Goal: Task Accomplishment & Management: Use online tool/utility

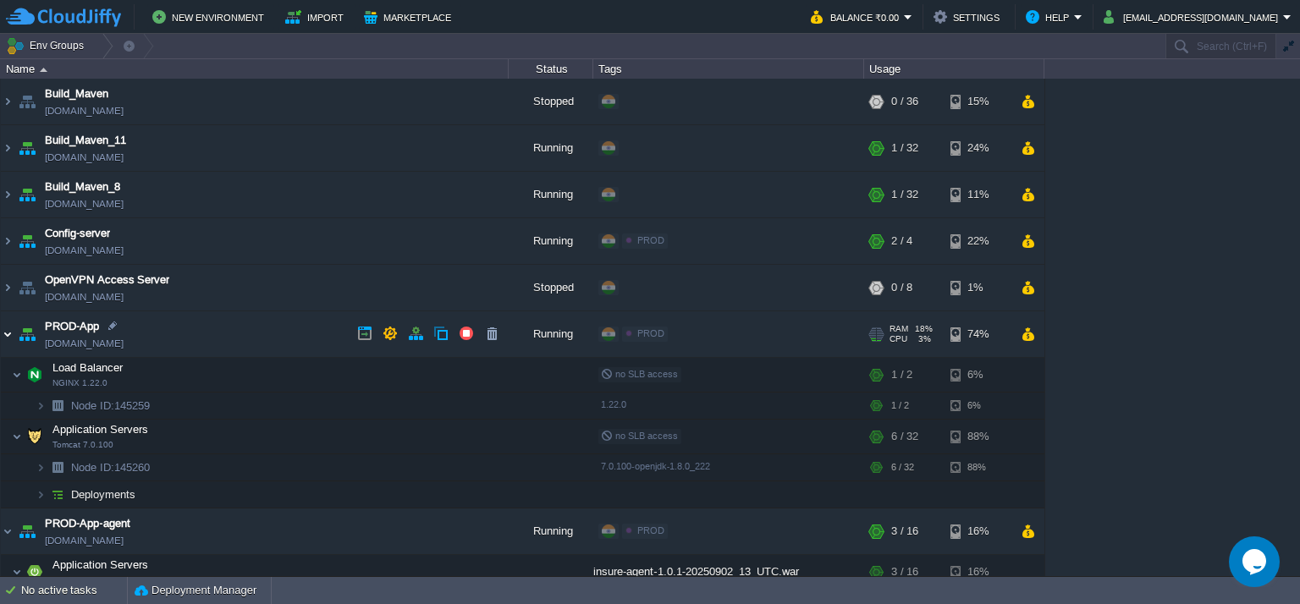
click at [3, 330] on img at bounding box center [8, 334] width 14 height 46
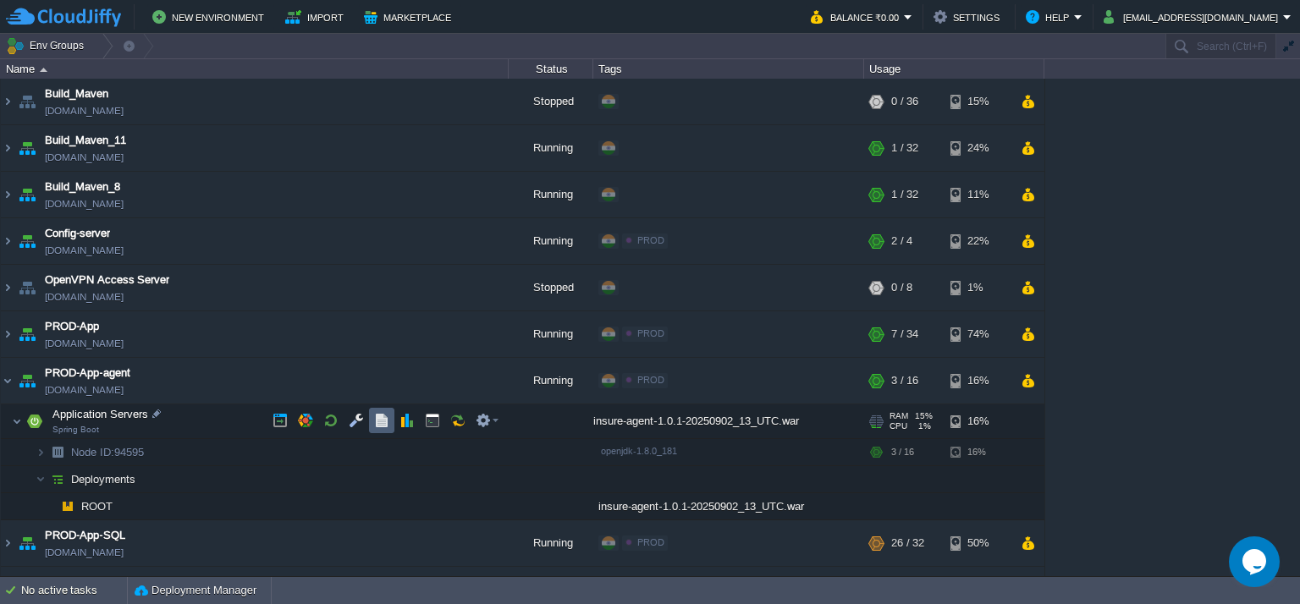
click at [380, 416] on button "button" at bounding box center [381, 420] width 15 height 15
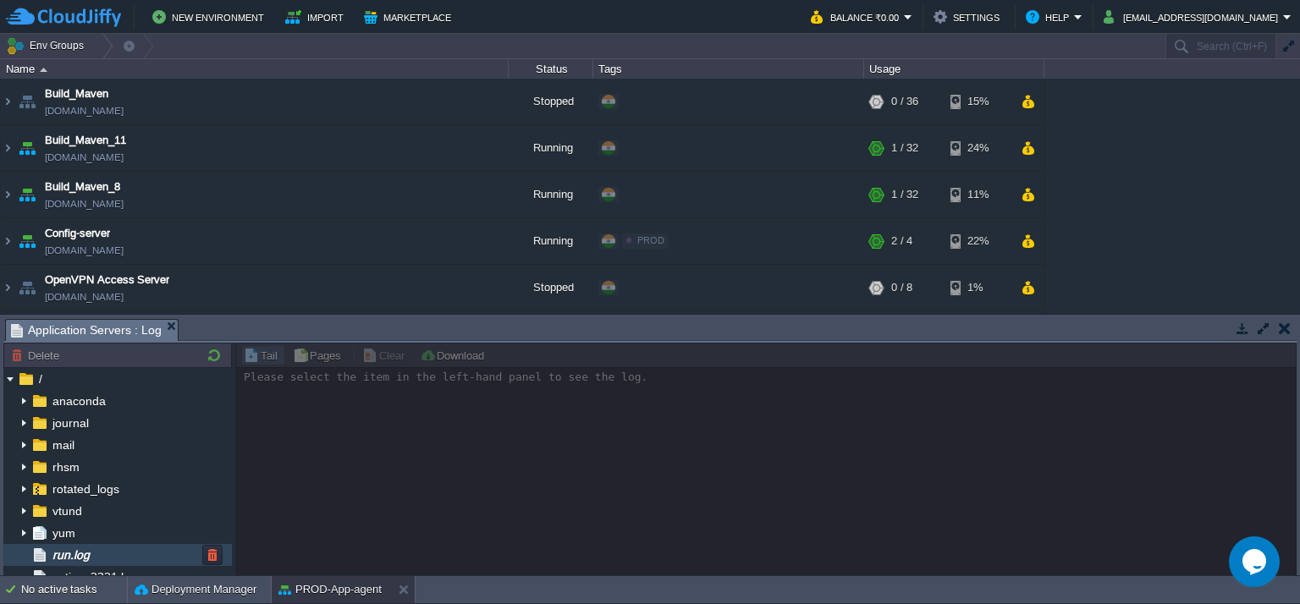
click at [91, 553] on span "run.log" at bounding box center [70, 555] width 43 height 15
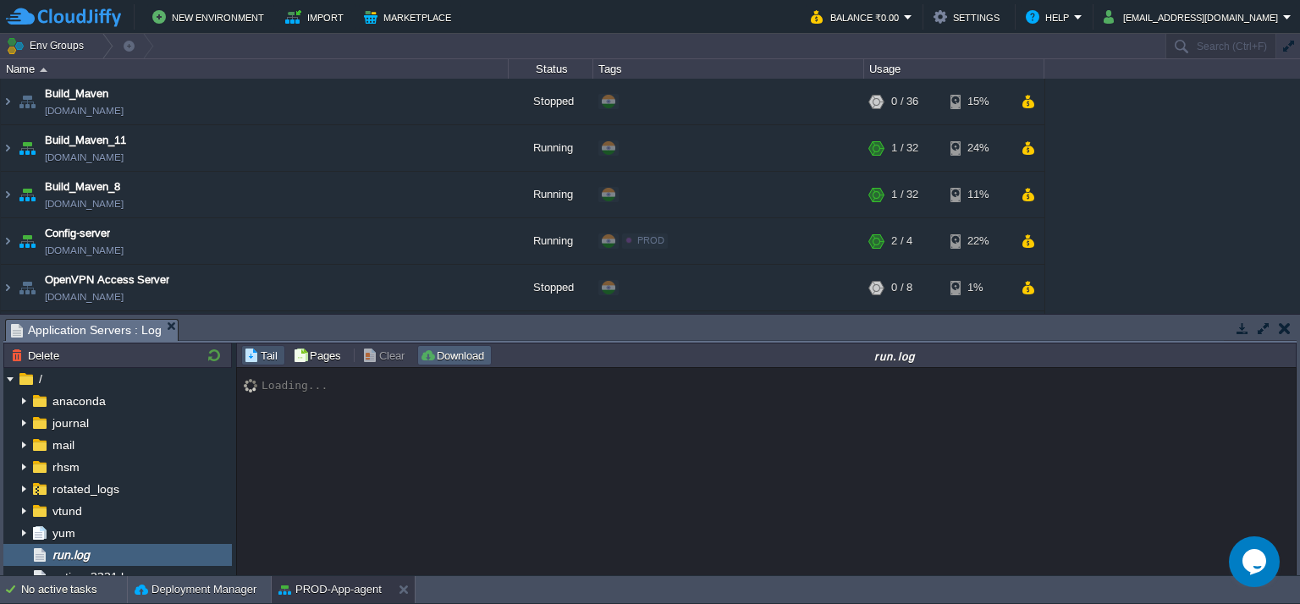
click at [471, 355] on button "Download" at bounding box center [454, 355] width 69 height 15
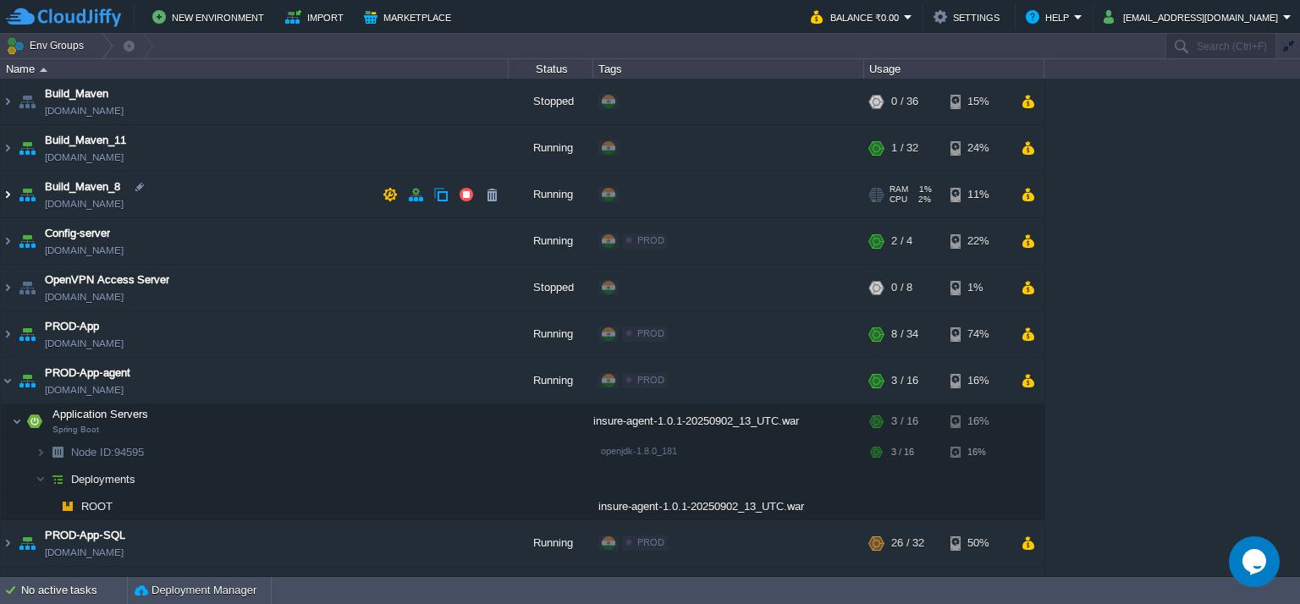
click at [3, 196] on img at bounding box center [8, 195] width 14 height 46
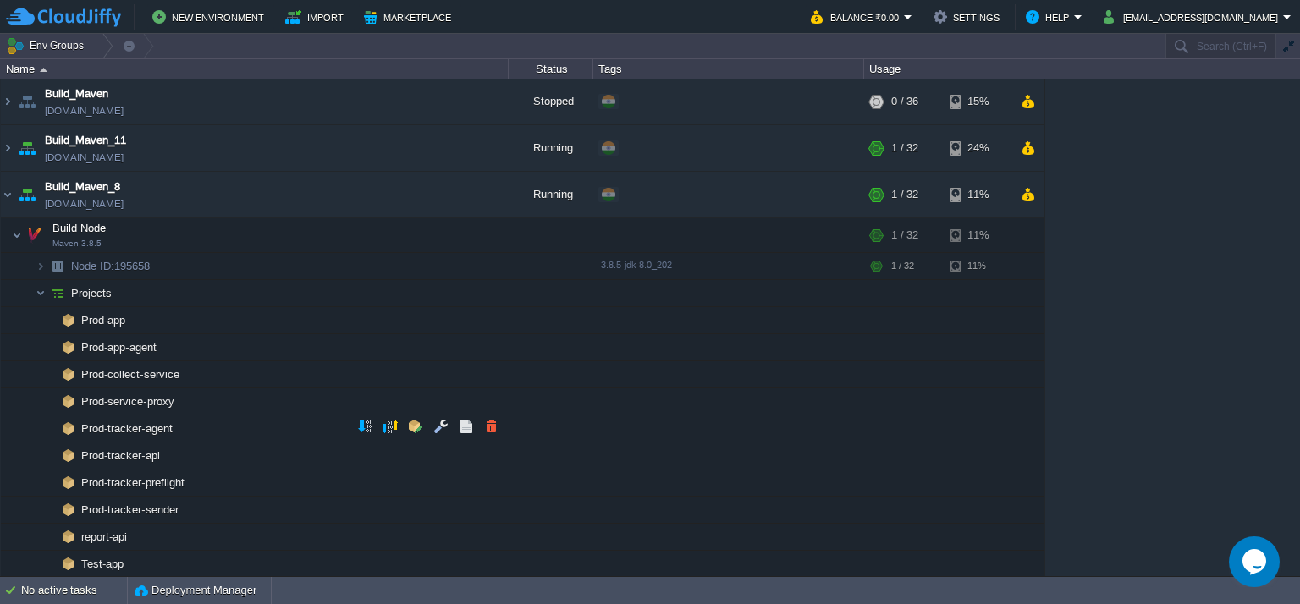
scroll to position [169, 0]
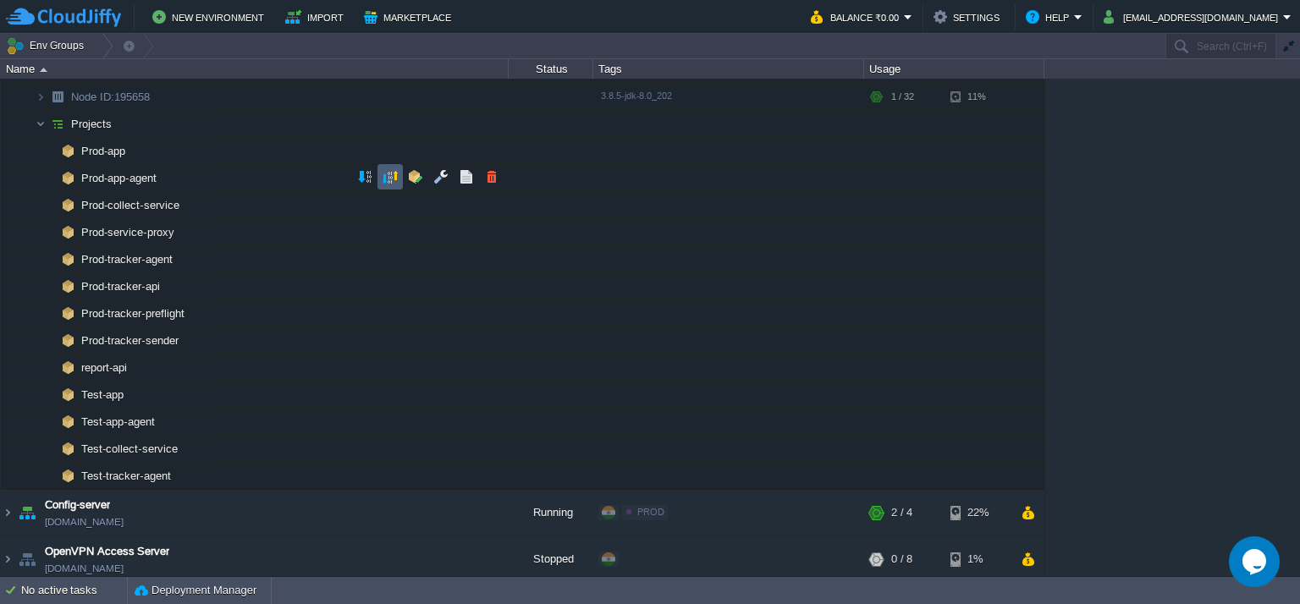
click at [393, 173] on button "button" at bounding box center [390, 176] width 15 height 15
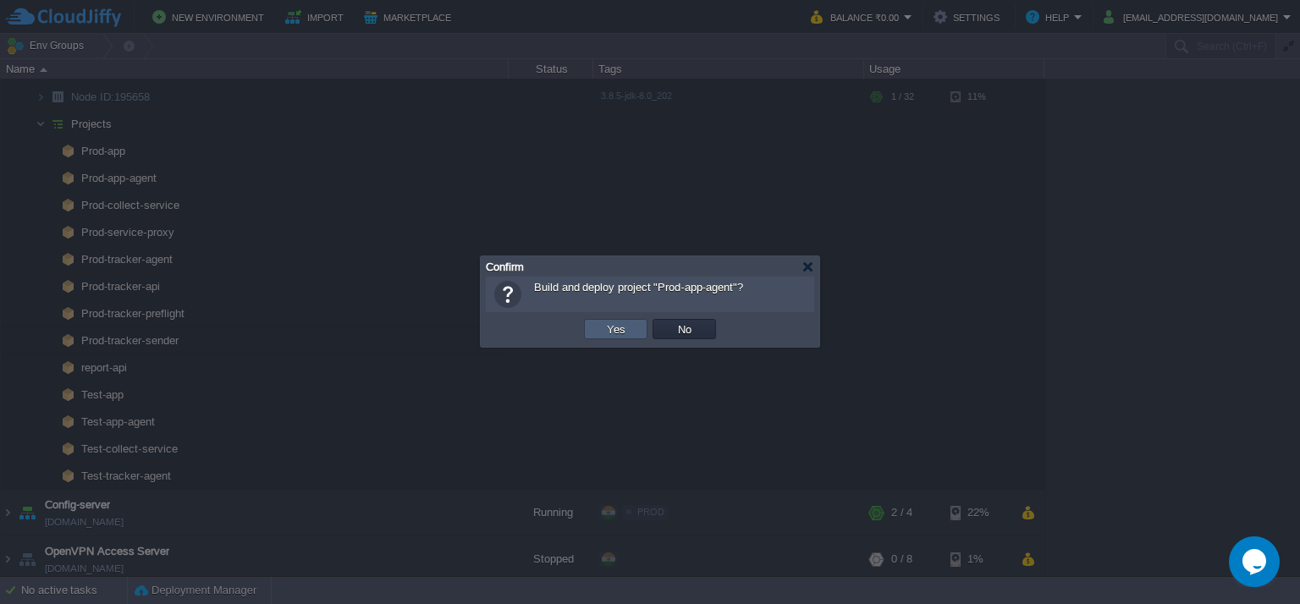
click at [633, 325] on td "Yes" at bounding box center [615, 329] width 63 height 20
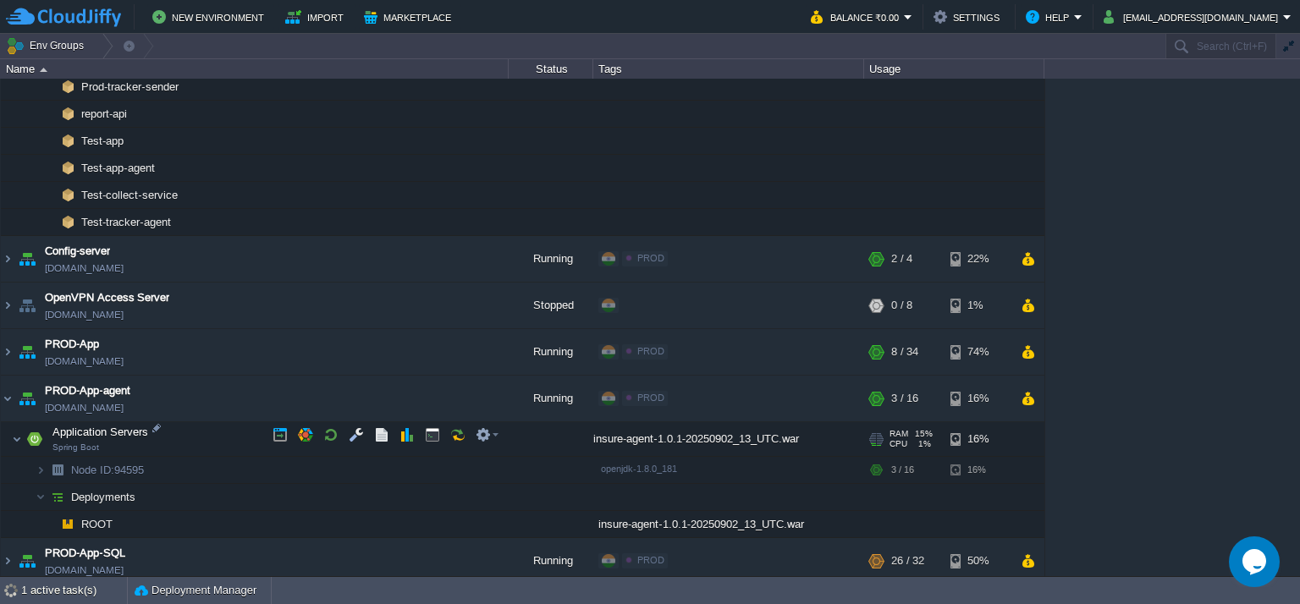
scroll to position [206, 0]
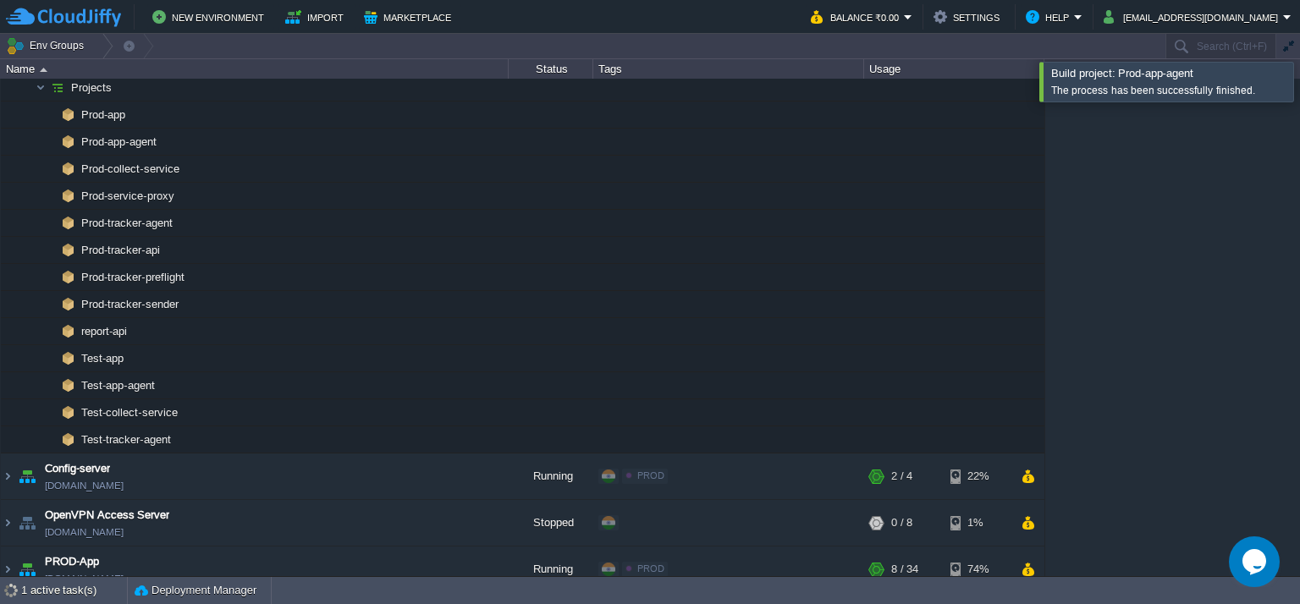
click at [1299, 77] on div at bounding box center [1320, 81] width 0 height 39
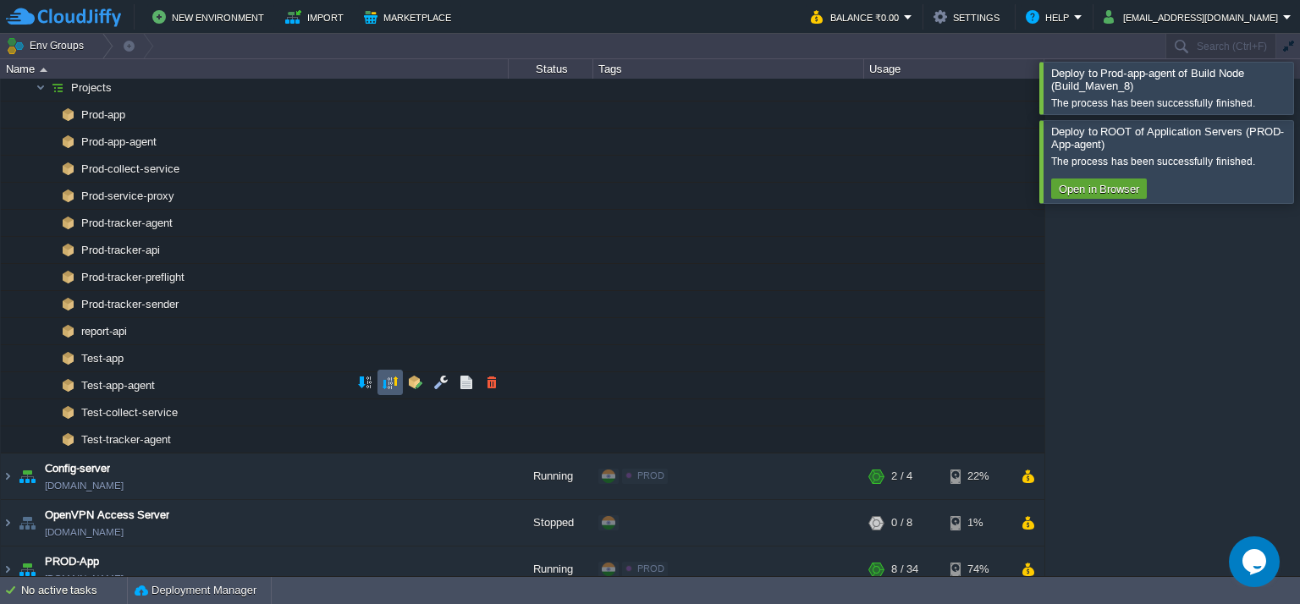
click at [399, 385] on td at bounding box center [389, 382] width 25 height 25
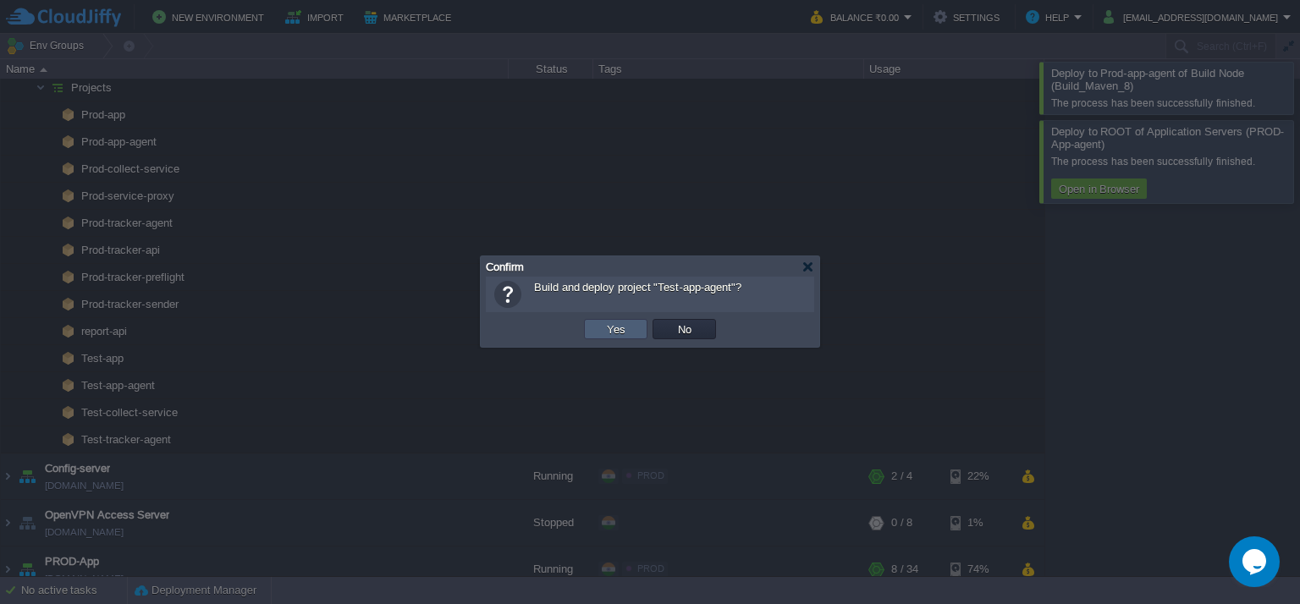
click at [620, 330] on button "Yes" at bounding box center [616, 329] width 29 height 15
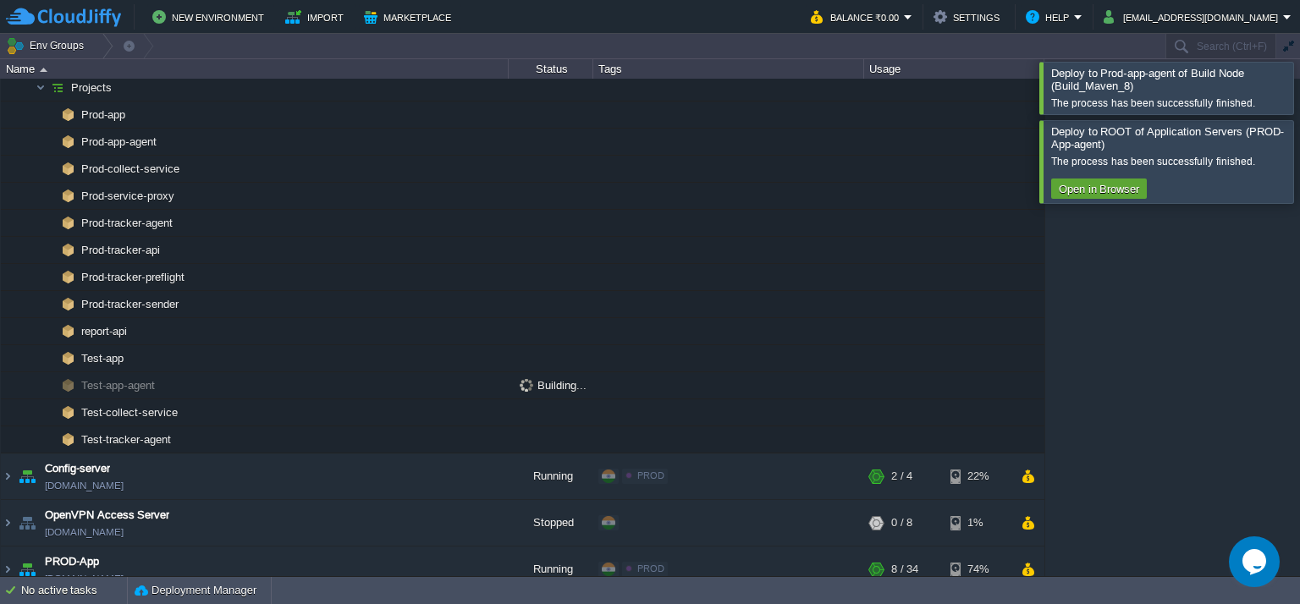
click at [1299, 77] on div at bounding box center [1320, 88] width 0 height 52
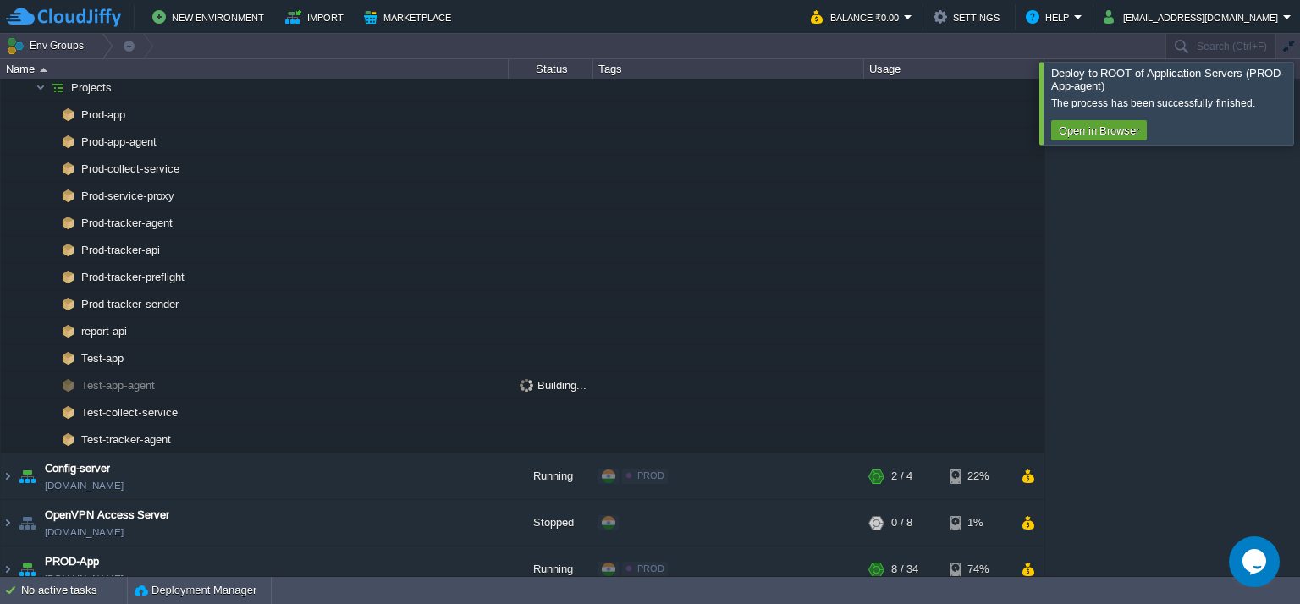
click at [1299, 129] on div at bounding box center [1320, 103] width 0 height 82
